Goal: Obtain resource: Download file/media

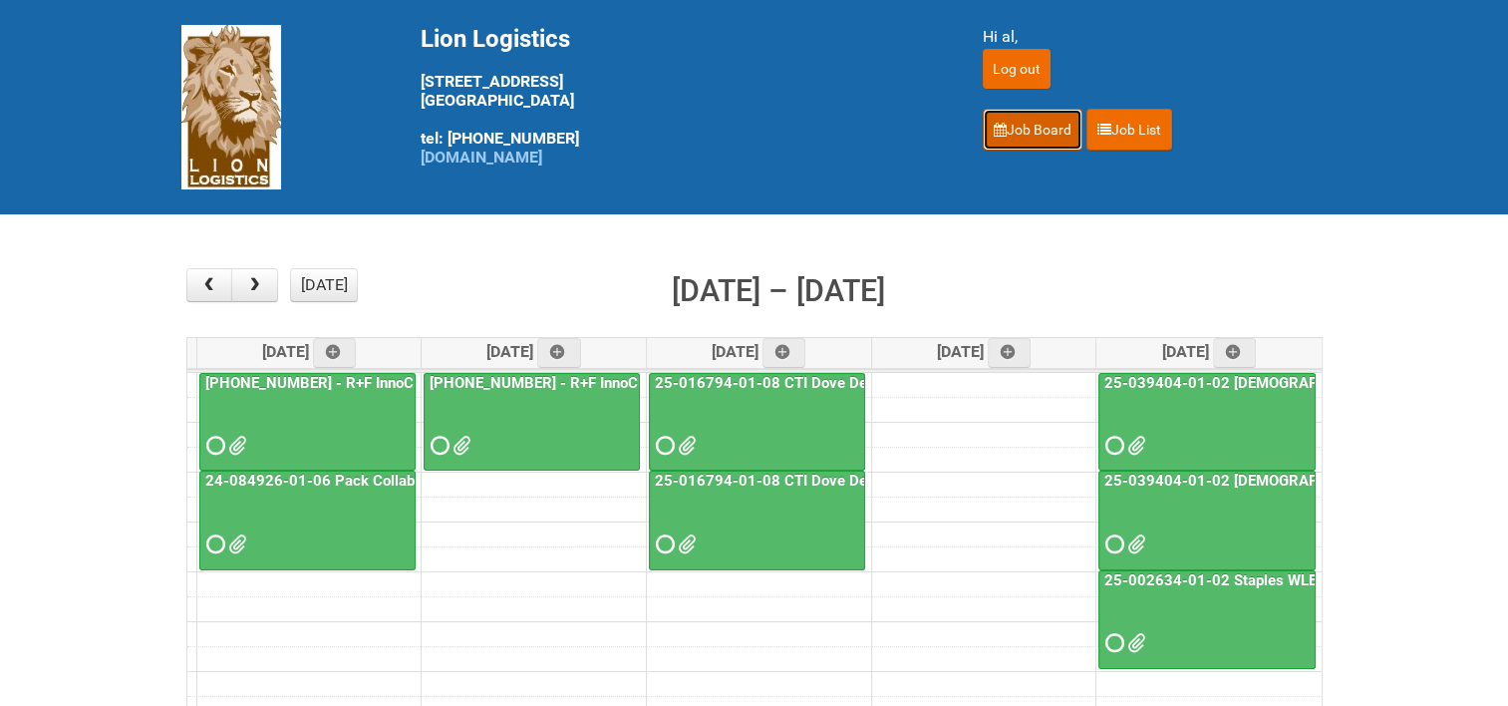
click at [1020, 124] on link "Job Board" at bounding box center [1033, 130] width 100 height 42
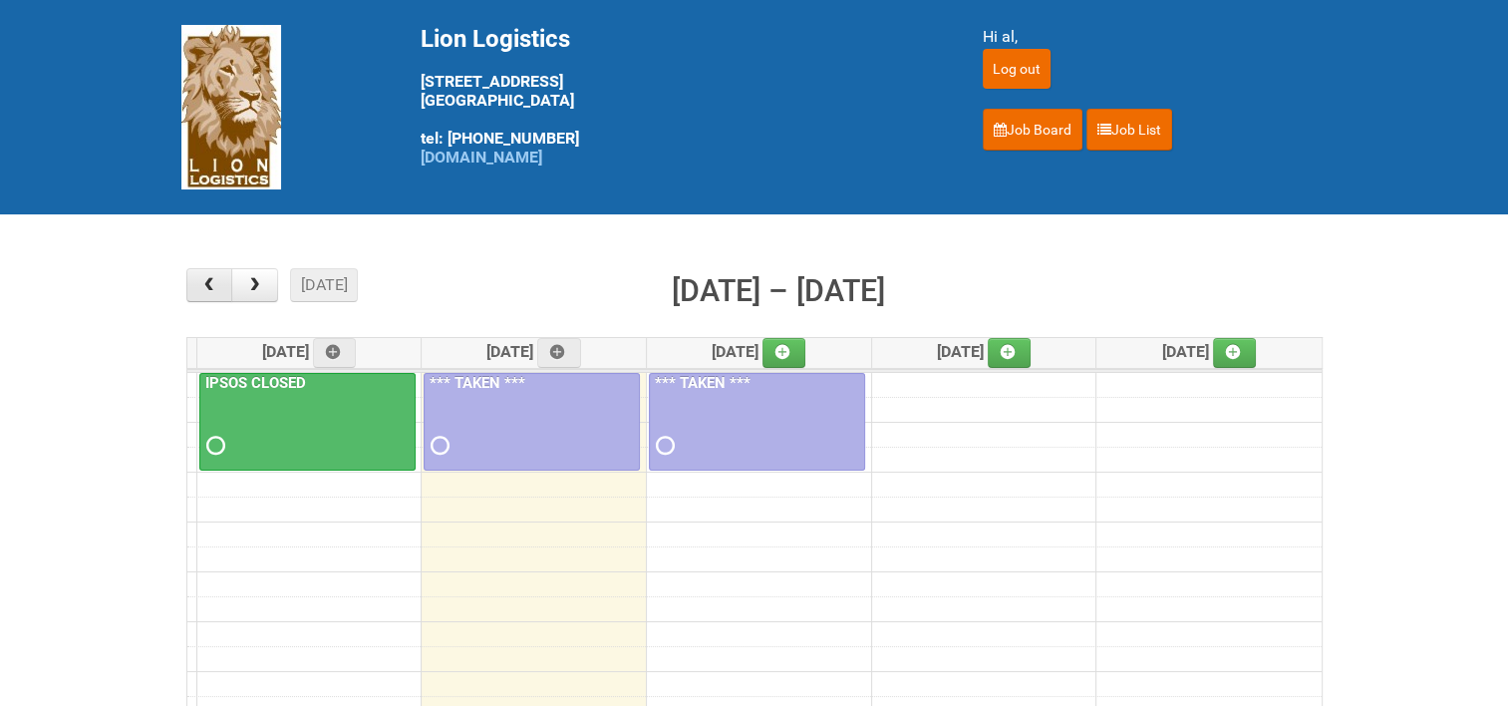
click at [211, 281] on span "button" at bounding box center [208, 285] width 19 height 16
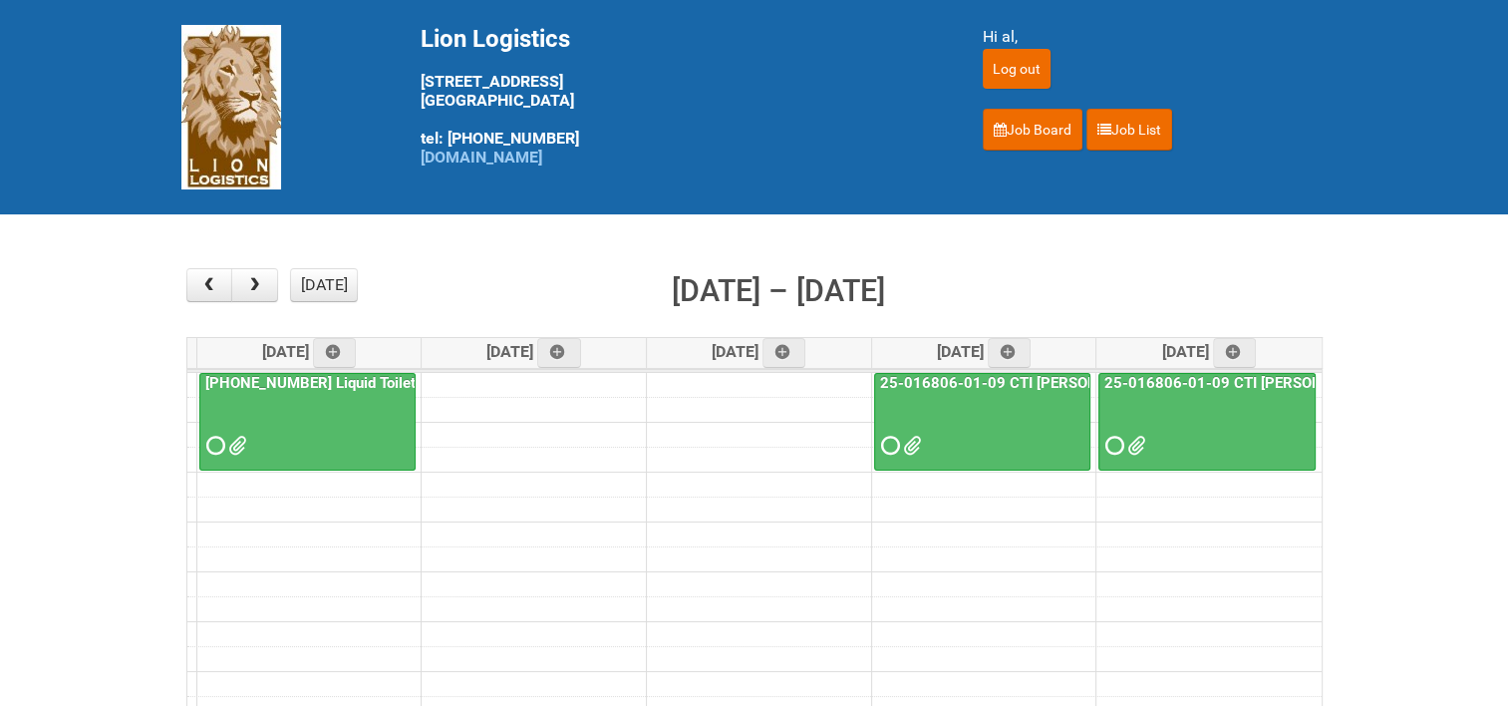
click at [1033, 379] on link "25-016806-01-09 CTI [PERSON_NAME] Bar Superior HUT" at bounding box center [1075, 383] width 399 height 18
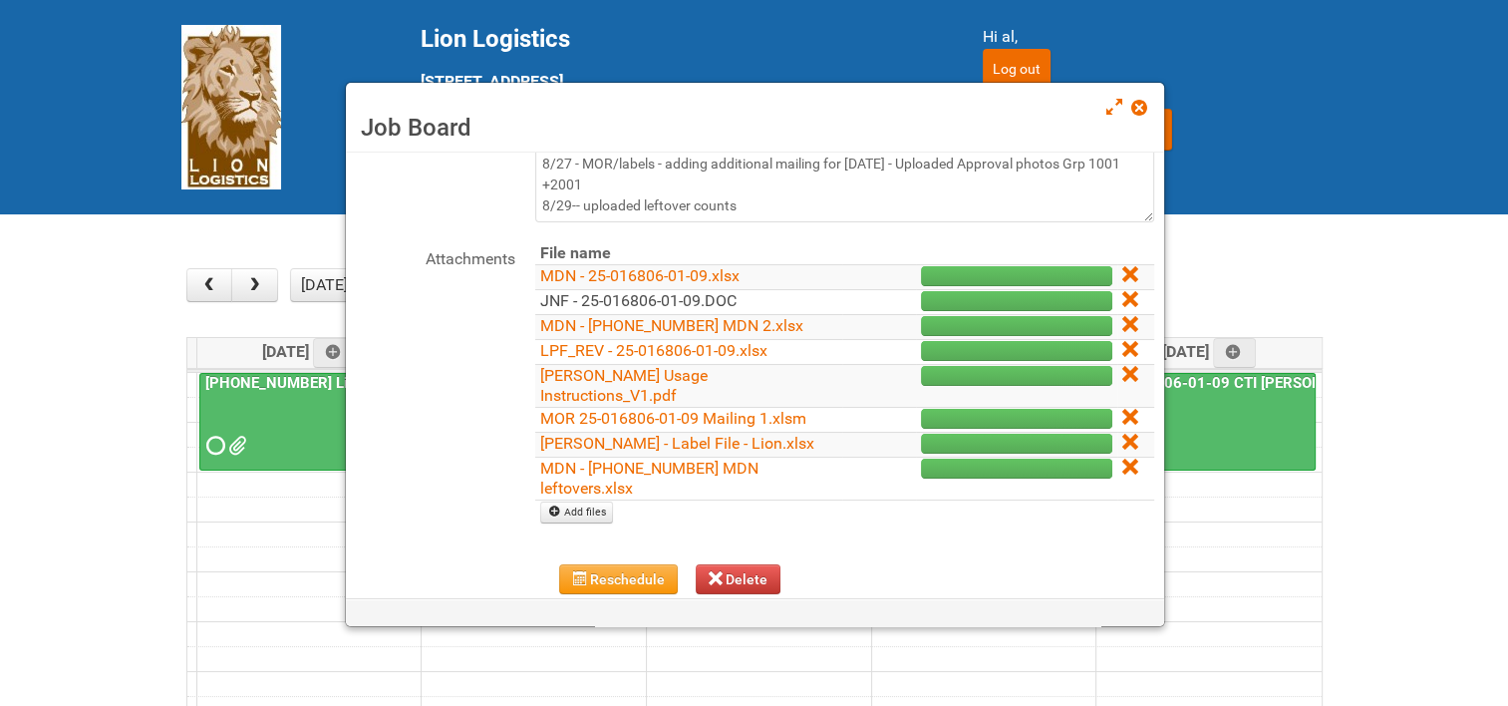
scroll to position [199, 0]
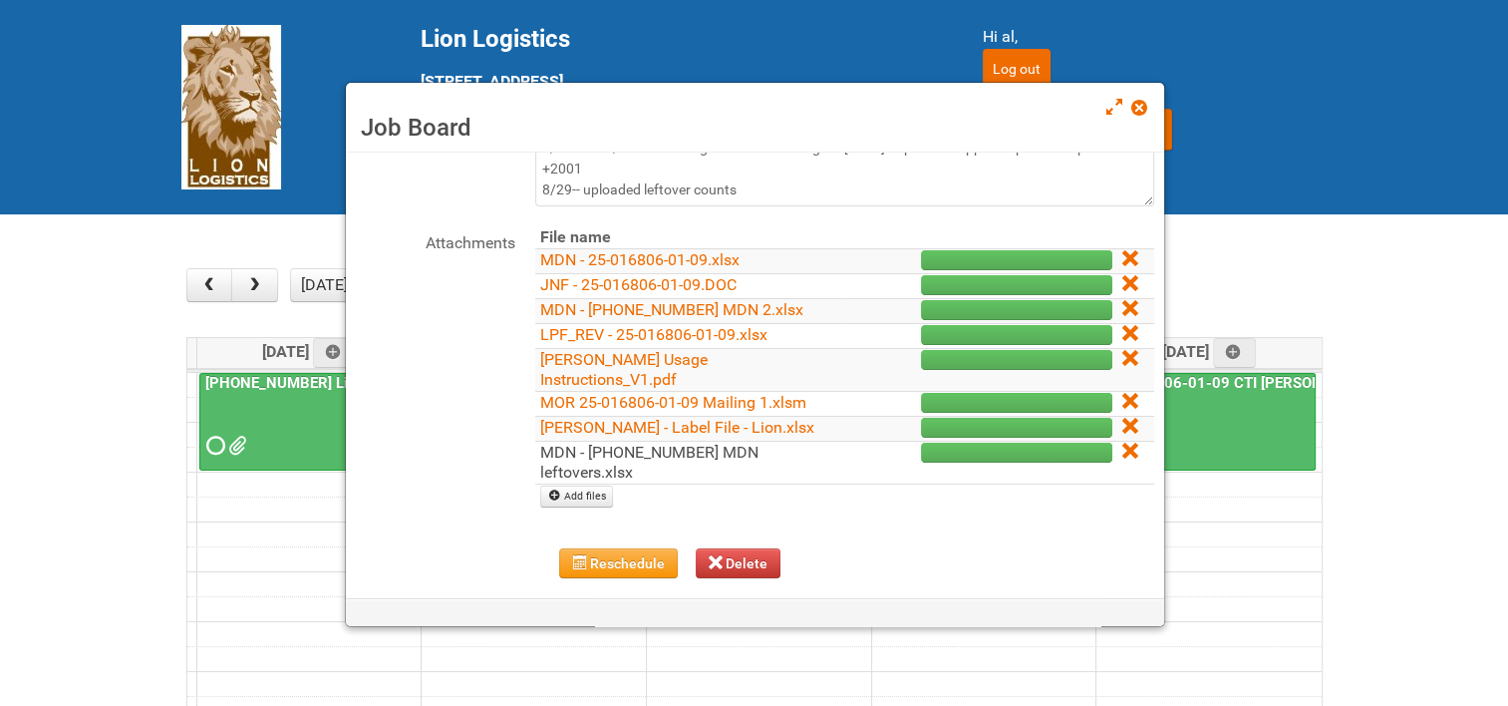
click at [670, 443] on link "MDN - [PHONE_NUMBER] MDN leftovers.xlsx" at bounding box center [649, 462] width 218 height 39
click at [1141, 105] on span at bounding box center [1138, 108] width 14 height 14
